Goal: Find specific page/section: Find specific page/section

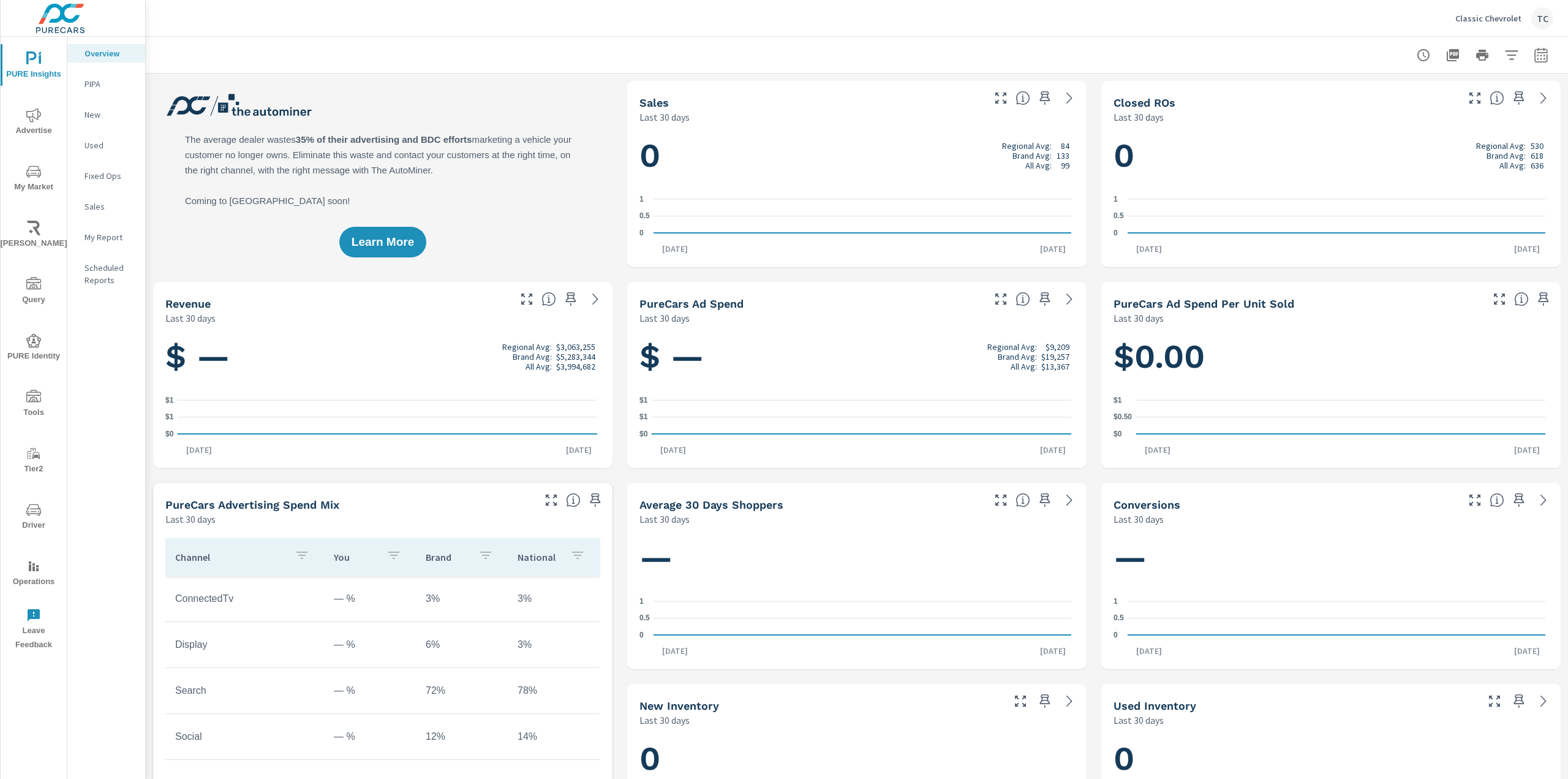
scroll to position [1, 0]
click at [32, 567] on icon "nav menu" at bounding box center [34, 565] width 15 height 15
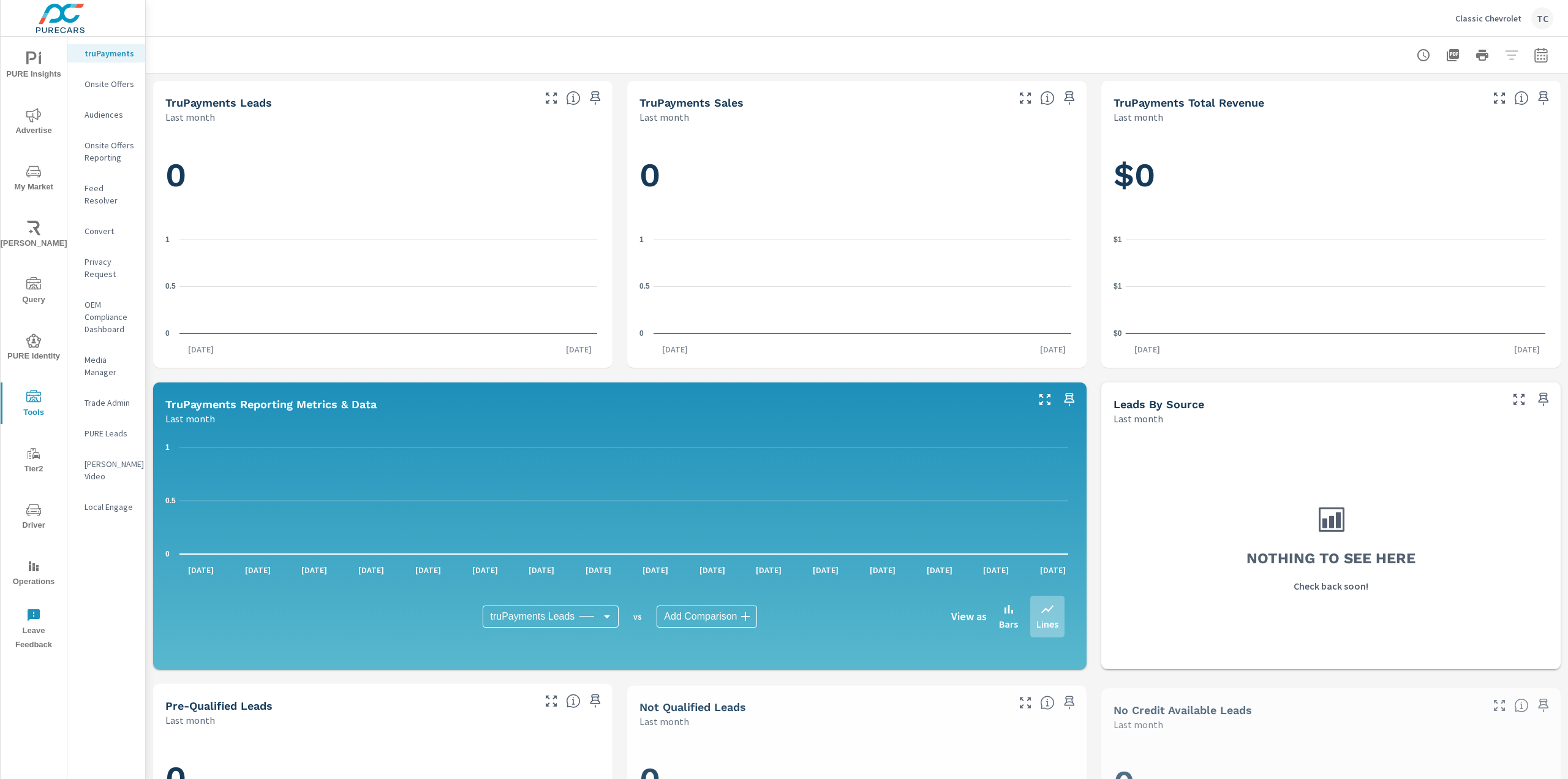
click at [116, 187] on p "Feed Resolver" at bounding box center [110, 194] width 50 height 25
